Goal: Information Seeking & Learning: Learn about a topic

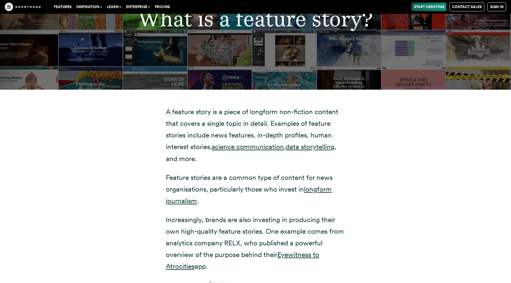
click at [98, 180] on div "A feature story is a piece of longform non-fiction content that covers a single…" at bounding box center [255, 276] width 407 height 373
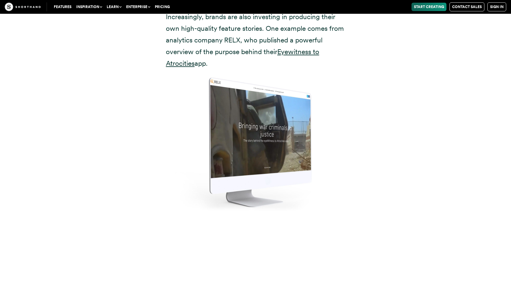
click at [98, 180] on div "A feature story is a piece of longform non-fiction content that covers a single…" at bounding box center [255, 73] width 407 height 373
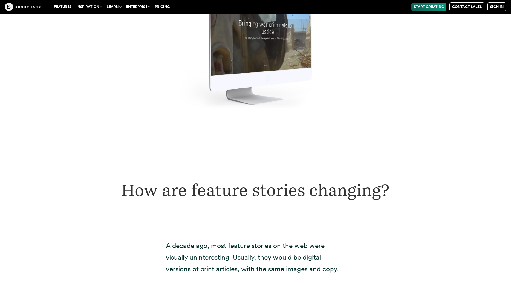
click at [98, 180] on h2 "How are feature stories changing?" at bounding box center [255, 190] width 339 height 20
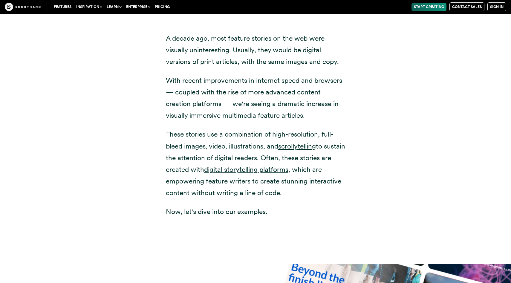
click at [98, 180] on div "A decade ago, most feature stories on the web were visually uninteresting. Usua…" at bounding box center [255, 140] width 407 height 248
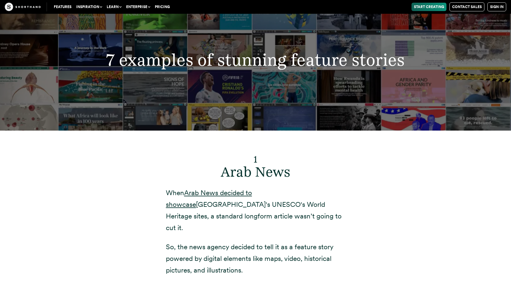
scroll to position [2311, 0]
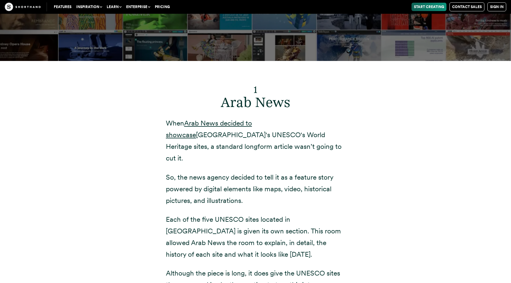
click at [98, 180] on div "1 Arab News When Arab News decided to showcase [GEOGRAPHIC_DATA]'s UNESCO's Wor…" at bounding box center [255, 193] width 407 height 265
click at [99, 181] on div "1 Arab News When Arab News decided to showcase [GEOGRAPHIC_DATA]'s UNESCO's Wor…" at bounding box center [255, 193] width 407 height 265
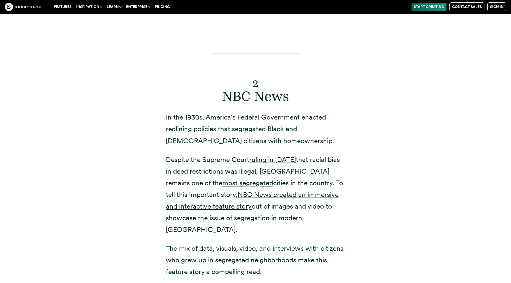
scroll to position [2857, 0]
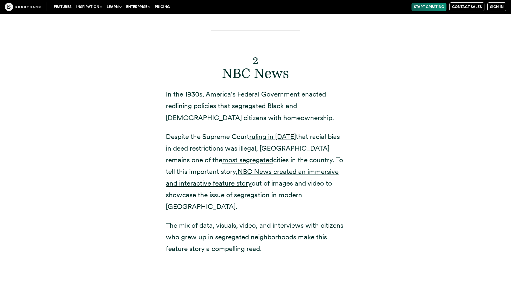
click at [99, 181] on div "2 NBC News In the 1930s, America's Federal Government enacted redlining policie…" at bounding box center [255, 144] width 407 height 267
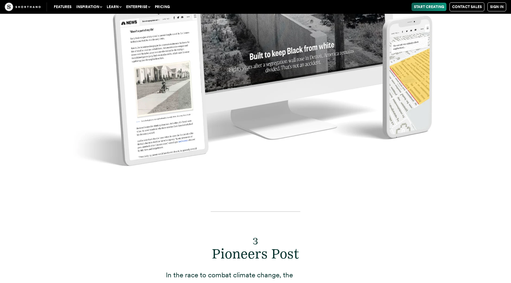
scroll to position [3378, 0]
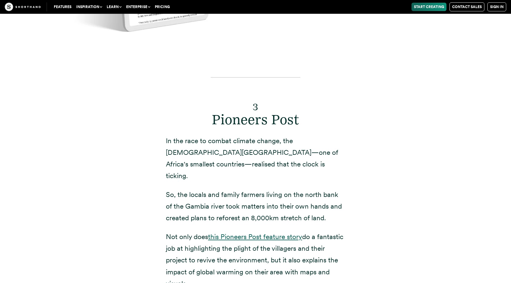
click at [230, 233] on link "this Pioneers Post feature story" at bounding box center [255, 237] width 94 height 8
